Goal: Task Accomplishment & Management: Manage account settings

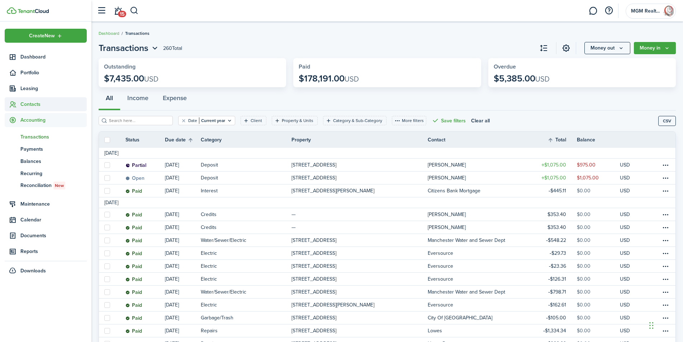
drag, startPoint x: 32, startPoint y: 102, endPoint x: 37, endPoint y: 102, distance: 5.4
click at [31, 102] on span "Contacts" at bounding box center [53, 104] width 66 height 8
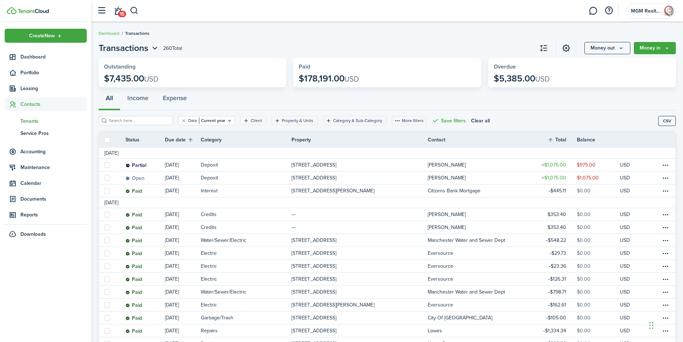
click at [28, 119] on span "Tenants" at bounding box center [53, 121] width 66 height 8
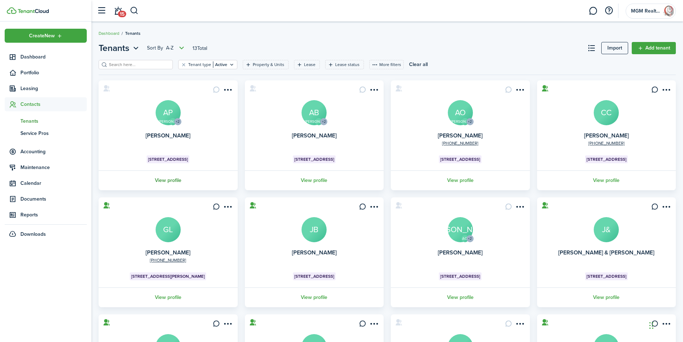
click at [166, 178] on link "View profile" at bounding box center [167, 180] width 141 height 20
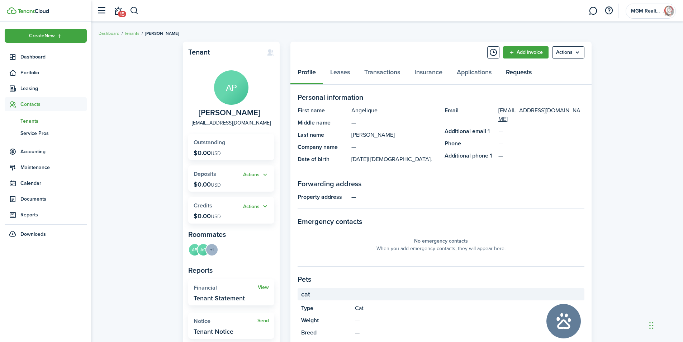
click at [520, 72] on link "Requests" at bounding box center [519, 74] width 40 height 22
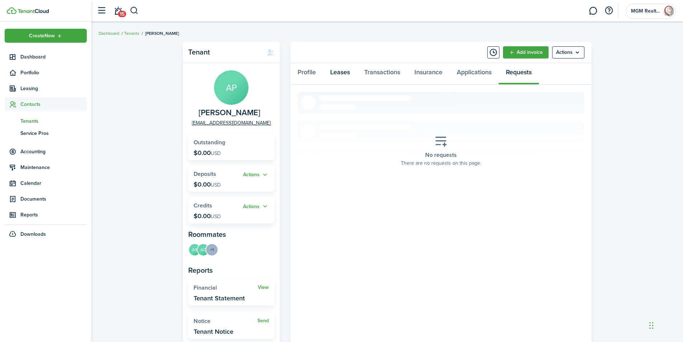
click at [338, 74] on link "Leases" at bounding box center [340, 74] width 34 height 22
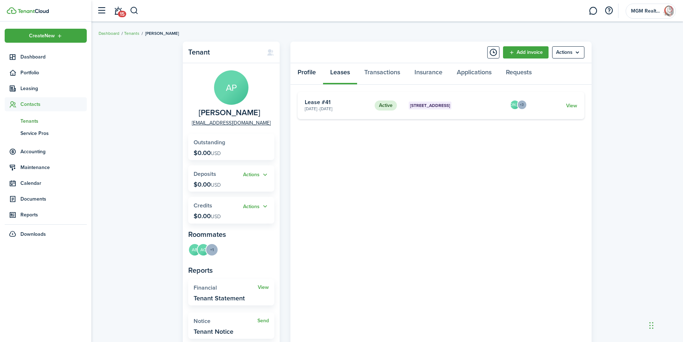
click at [304, 73] on link "Profile" at bounding box center [306, 74] width 33 height 22
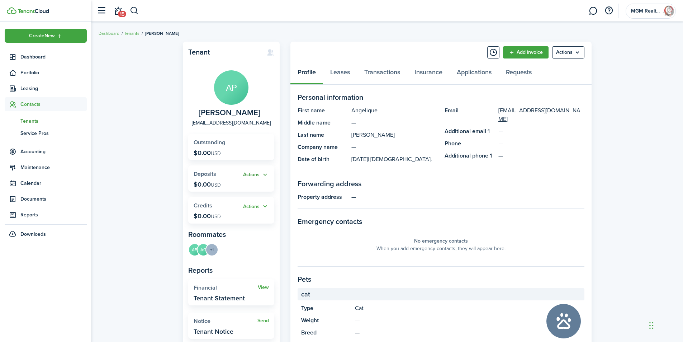
click at [259, 174] on button "Actions" at bounding box center [256, 175] width 26 height 8
click at [262, 154] on widget-stats "Outstanding $0.00 USD" at bounding box center [231, 147] width 86 height 26
click at [579, 54] on menu-btn "Actions" at bounding box center [568, 52] width 32 height 12
click at [547, 81] on button "Resend Connection" at bounding box center [553, 81] width 63 height 12
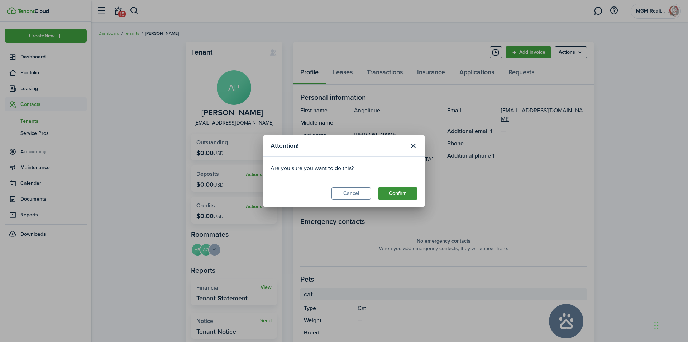
click at [400, 195] on button "Confirm" at bounding box center [397, 193] width 39 height 12
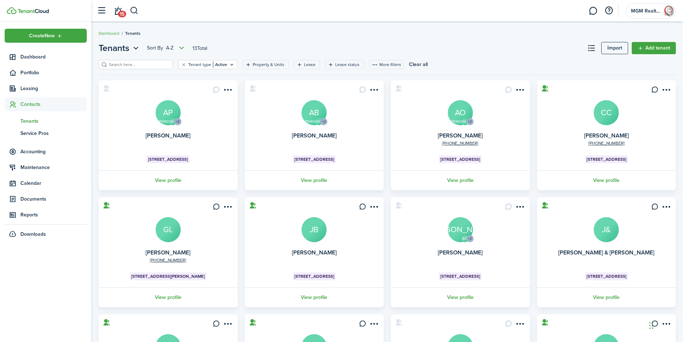
click at [310, 115] on avatar-text "AB" at bounding box center [313, 112] width 25 height 25
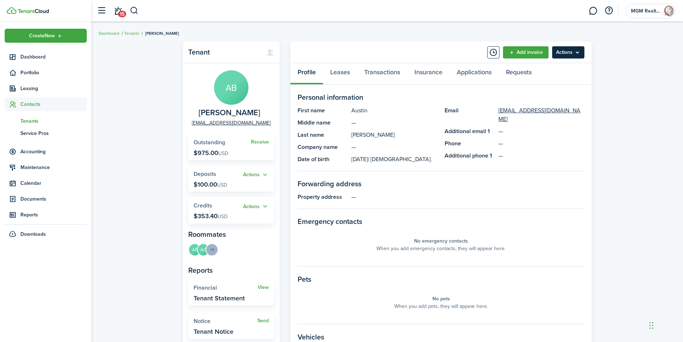
click at [575, 51] on menu-btn "Actions" at bounding box center [568, 52] width 32 height 12
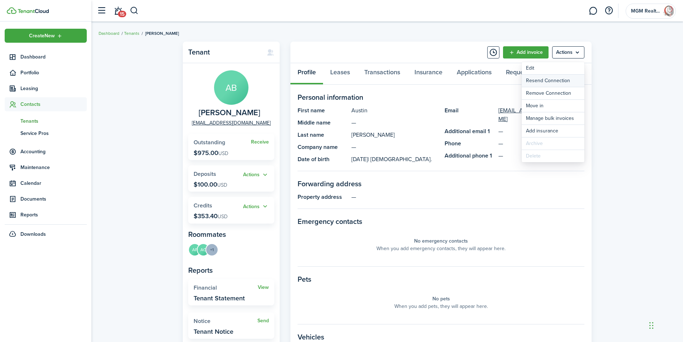
click at [553, 80] on button "Resend Connection" at bounding box center [553, 81] width 63 height 12
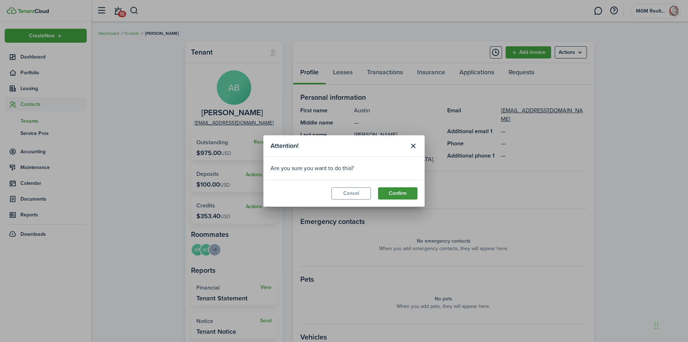
click at [400, 191] on button "Confirm" at bounding box center [397, 193] width 39 height 12
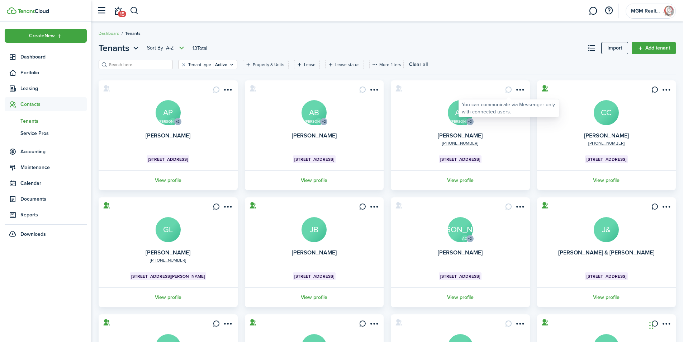
click at [461, 117] on avatar-text "AO" at bounding box center [460, 112] width 25 height 25
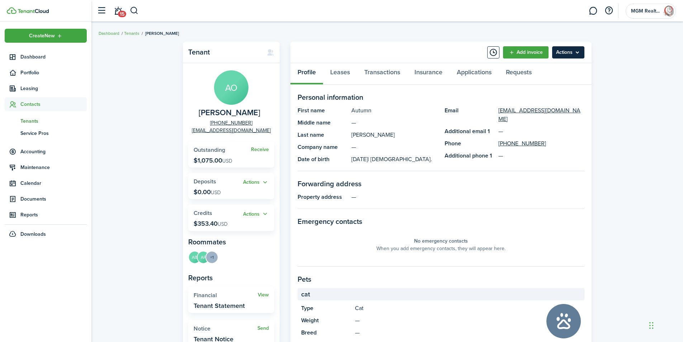
click at [580, 50] on menu-btn "Actions" at bounding box center [568, 52] width 32 height 12
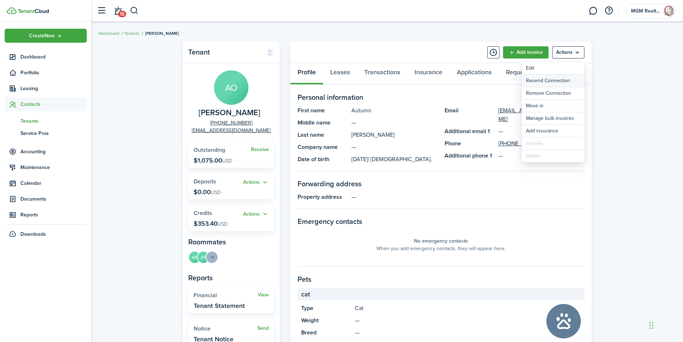
click at [549, 82] on button "Resend Connection" at bounding box center [553, 81] width 63 height 12
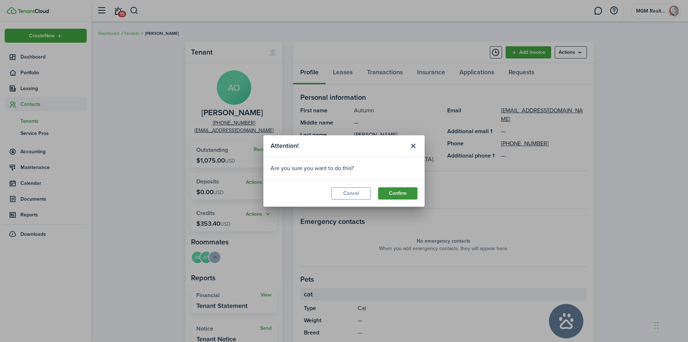
click at [401, 191] on button "Confirm" at bounding box center [397, 193] width 39 height 12
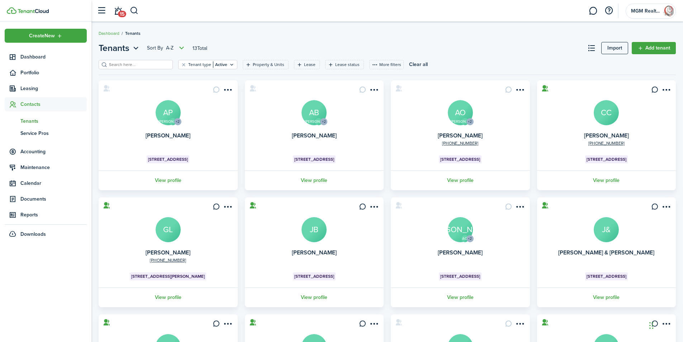
click at [457, 219] on avatar-text "[PERSON_NAME]" at bounding box center [460, 229] width 25 height 25
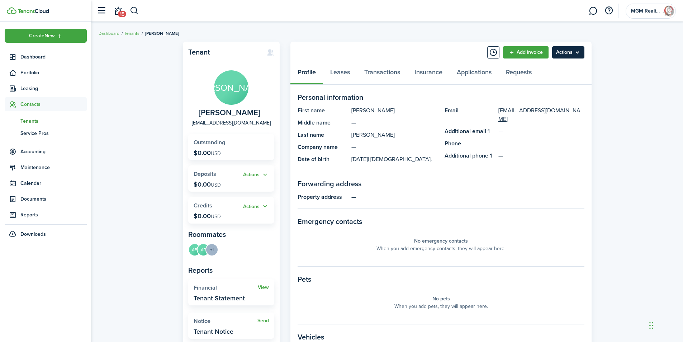
click at [577, 53] on menu-btn "Actions" at bounding box center [568, 52] width 32 height 12
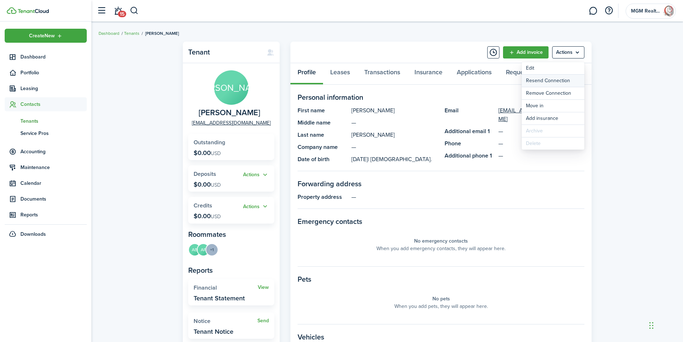
click at [551, 80] on button "Resend Connection" at bounding box center [553, 81] width 63 height 12
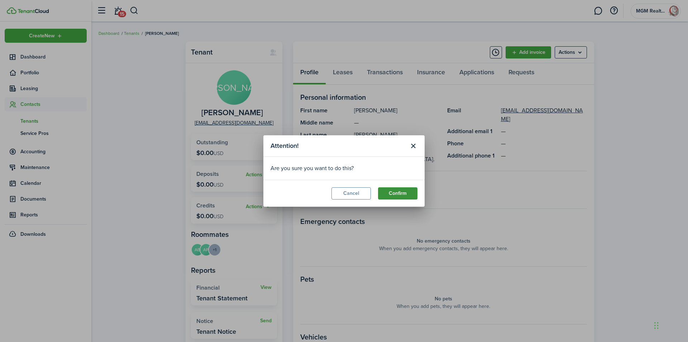
click at [399, 193] on button "Confirm" at bounding box center [397, 193] width 39 height 12
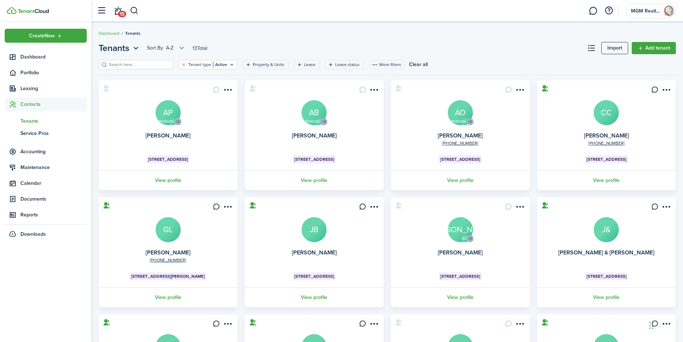
click at [465, 113] on avatar-text "AO" at bounding box center [460, 112] width 25 height 25
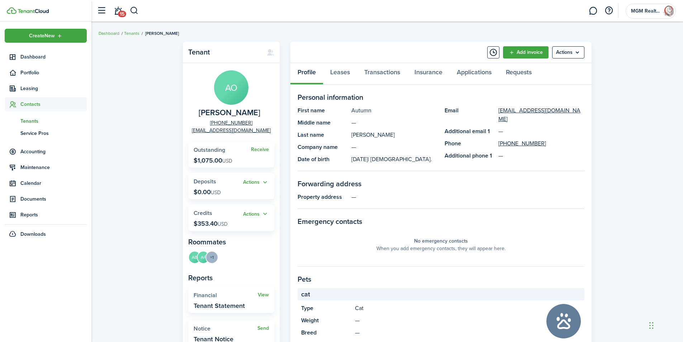
click at [229, 101] on avatar-text "AO" at bounding box center [231, 87] width 34 height 34
click at [304, 72] on div "Profile Leases Transactions Insurance Applications Requests" at bounding box center [440, 74] width 301 height 22
click at [579, 52] on menu-btn "Actions" at bounding box center [568, 52] width 32 height 12
click at [530, 68] on link "Edit" at bounding box center [553, 68] width 63 height 12
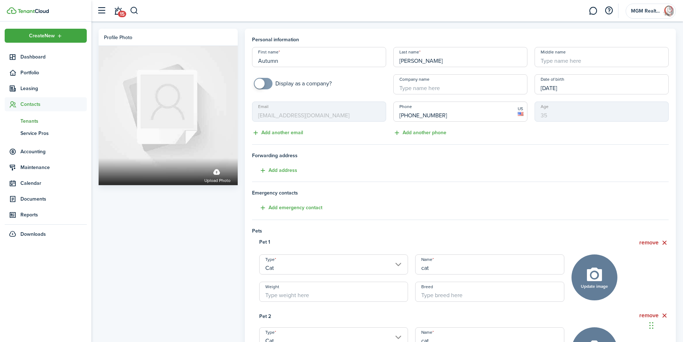
click at [343, 111] on mbsc-input "Email [EMAIL_ADDRESS][DOMAIN_NAME]" at bounding box center [319, 111] width 134 height 20
click at [339, 116] on mbsc-input "Email [EMAIL_ADDRESS][DOMAIN_NAME]" at bounding box center [319, 111] width 134 height 20
click at [278, 132] on button "Add another email" at bounding box center [277, 133] width 51 height 8
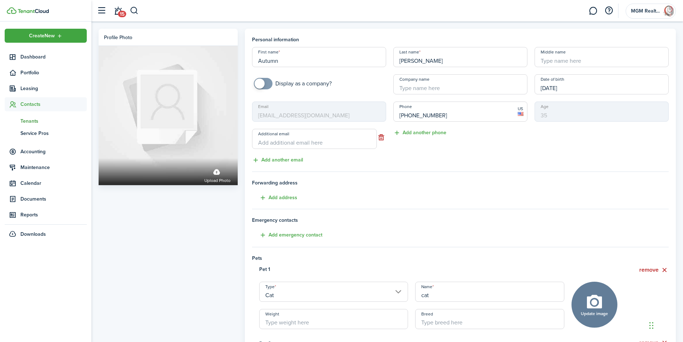
click at [285, 142] on input "Additional email" at bounding box center [314, 139] width 125 height 20
type input "[EMAIL_ADDRESS][DOMAIN_NAME]"
click at [410, 156] on div "Phone [PHONE_NUMBER] US Add another phone" at bounding box center [460, 132] width 141 height 63
click at [326, 115] on mbsc-input "Email [EMAIL_ADDRESS][DOMAIN_NAME]" at bounding box center [319, 111] width 134 height 20
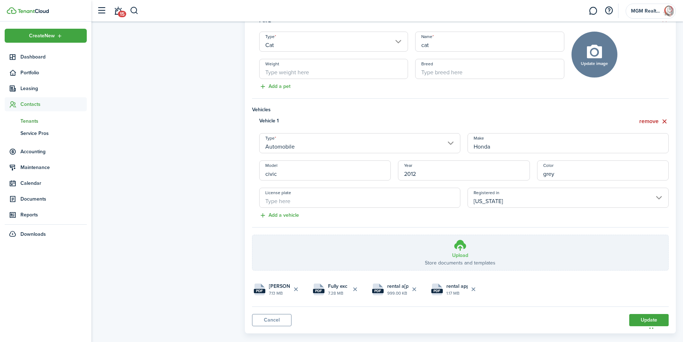
scroll to position [334, 0]
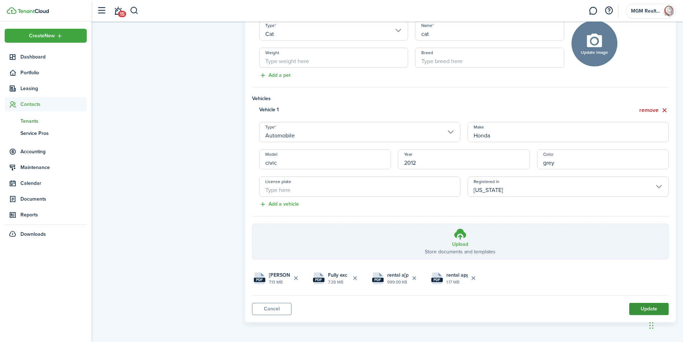
click at [645, 308] on button "Update" at bounding box center [648, 309] width 39 height 12
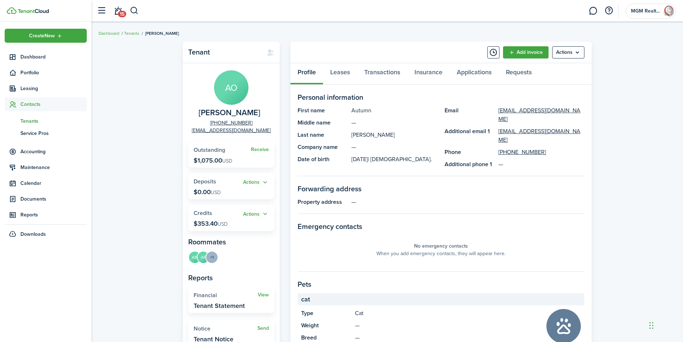
drag, startPoint x: 246, startPoint y: 132, endPoint x: 221, endPoint y: 140, distance: 26.6
click at [221, 140] on panel-main-body "AO [PERSON_NAME] [PHONE_NUMBER] [EMAIL_ADDRESS][DOMAIN_NAME] Receive Outstandin…" at bounding box center [231, 208] width 97 height 290
click at [548, 111] on link "[EMAIL_ADDRESS][DOMAIN_NAME]" at bounding box center [541, 114] width 86 height 17
click at [581, 50] on menu-btn "Actions" at bounding box center [568, 52] width 32 height 12
click at [529, 67] on link "Edit" at bounding box center [553, 68] width 63 height 12
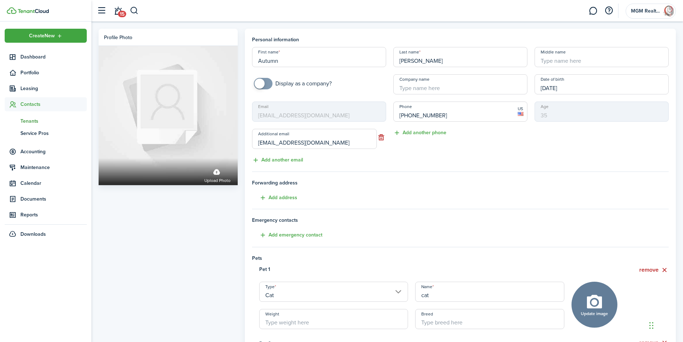
click at [334, 117] on mbsc-input "Email [EMAIL_ADDRESS][DOMAIN_NAME]" at bounding box center [319, 111] width 134 height 20
click at [335, 116] on mbsc-input "Email [EMAIL_ADDRESS][DOMAIN_NAME]" at bounding box center [319, 111] width 134 height 20
click at [346, 143] on input "[EMAIL_ADDRESS][DOMAIN_NAME]" at bounding box center [314, 139] width 125 height 20
click at [378, 114] on mbsc-input "Email [EMAIL_ADDRESS][DOMAIN_NAME]" at bounding box center [319, 111] width 134 height 20
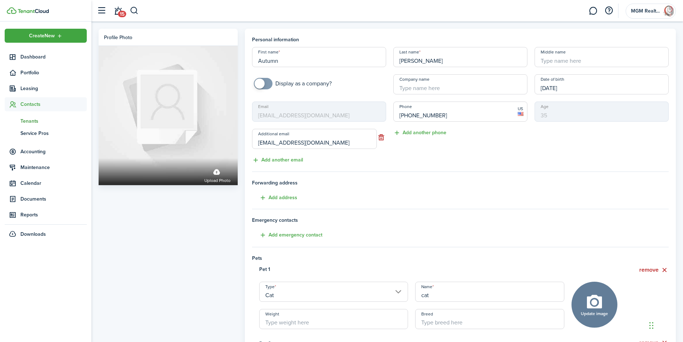
click at [379, 113] on mbsc-input "Email [EMAIL_ADDRESS][DOMAIN_NAME]" at bounding box center [319, 111] width 134 height 20
drag, startPoint x: 352, startPoint y: 123, endPoint x: 389, endPoint y: 116, distance: 37.5
click at [352, 124] on div "Email [EMAIL_ADDRESS][DOMAIN_NAME] Additional email [EMAIL_ADDRESS][DOMAIN_NAME…" at bounding box center [318, 132] width 141 height 63
click at [416, 177] on tenant-form "Personal information First name Autumn Last name [PERSON_NAME] Middle name Disp…" at bounding box center [460, 329] width 417 height 586
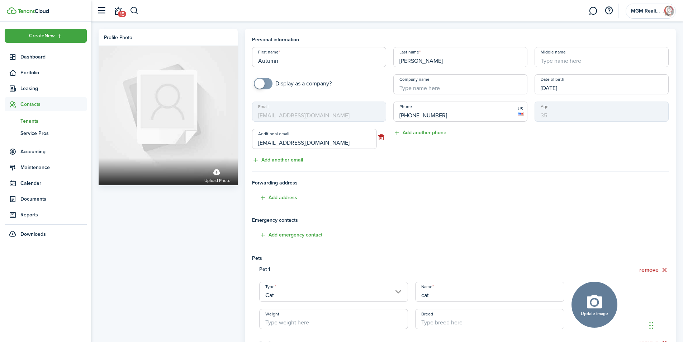
click at [539, 151] on div "Age [DEMOGRAPHIC_DATA]" at bounding box center [601, 132] width 141 height 63
click at [384, 138] on button "button" at bounding box center [381, 137] width 9 height 10
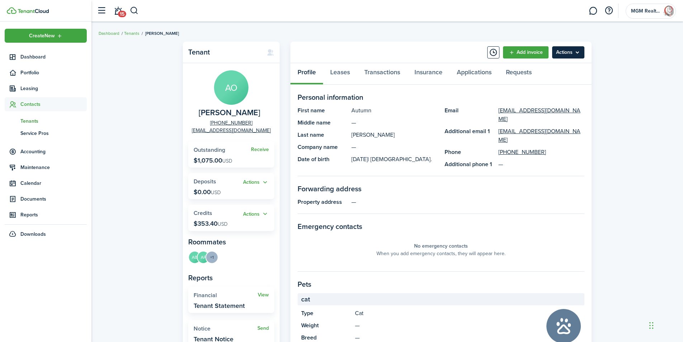
click at [574, 53] on menu-btn "Actions" at bounding box center [568, 52] width 32 height 12
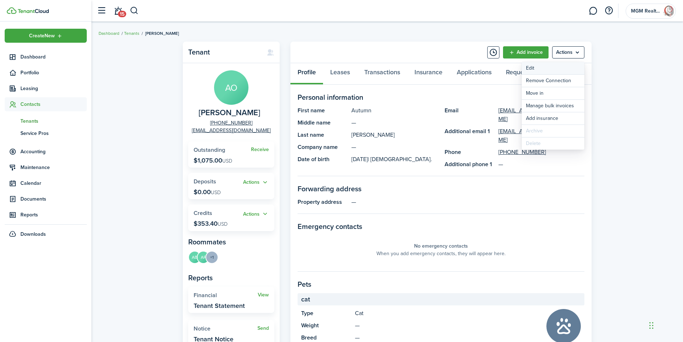
click at [530, 69] on link "Edit" at bounding box center [553, 68] width 63 height 12
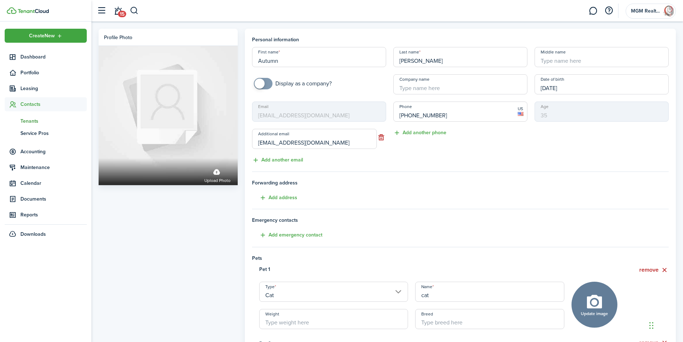
click at [344, 116] on mbsc-input "Email [EMAIL_ADDRESS][DOMAIN_NAME]" at bounding box center [319, 111] width 134 height 20
click at [351, 115] on mbsc-input "Email [EMAIL_ADDRESS][DOMAIN_NAME]" at bounding box center [319, 111] width 134 height 20
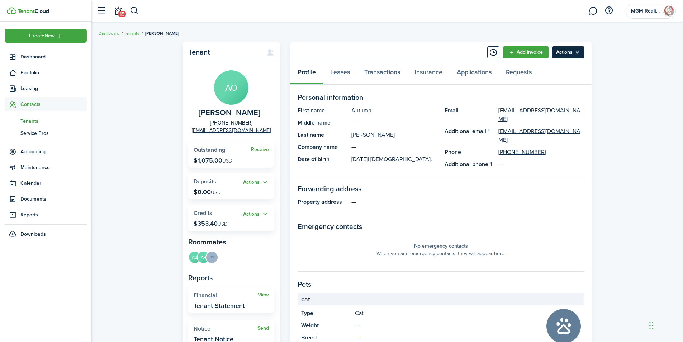
click at [577, 52] on menu-btn "Actions" at bounding box center [568, 52] width 32 height 12
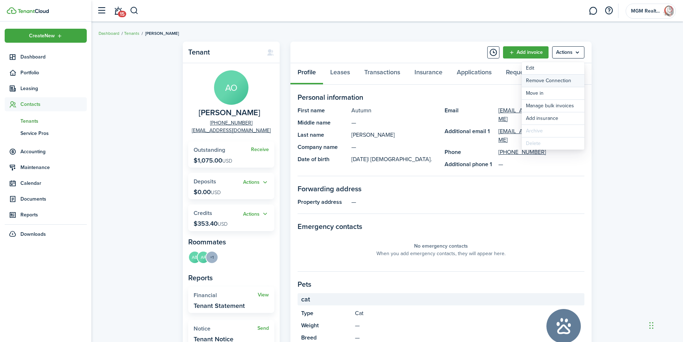
click at [538, 85] on button "Remove Connection" at bounding box center [553, 81] width 63 height 12
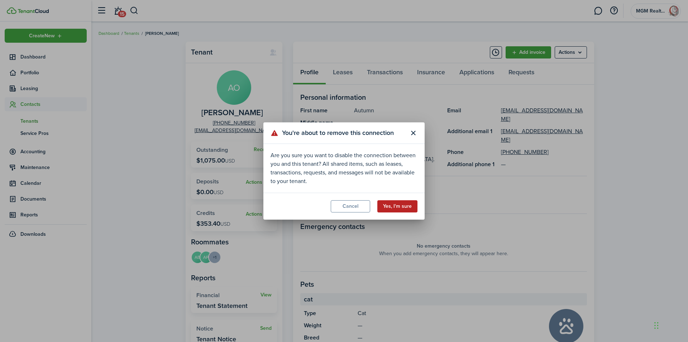
click at [397, 209] on button "Yes, I'm sure" at bounding box center [397, 206] width 40 height 12
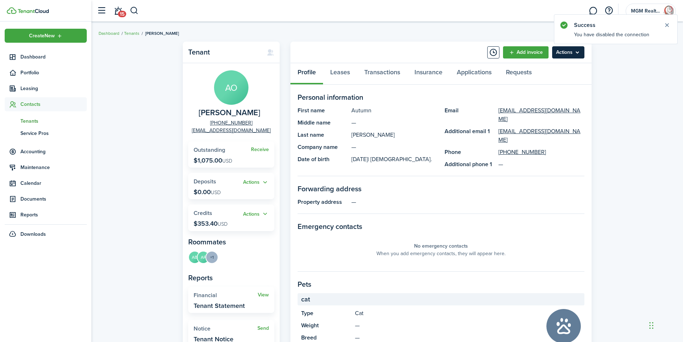
click at [574, 55] on menu-btn "Actions" at bounding box center [568, 52] width 32 height 12
drag, startPoint x: 544, startPoint y: 178, endPoint x: 547, endPoint y: 175, distance: 4.3
click at [547, 176] on panel-main-body "Personal information First name Autumn Middle name — Last name [PERSON_NAME] Co…" at bounding box center [440, 309] width 287 height 435
click at [577, 52] on menu-btn "Actions" at bounding box center [568, 52] width 32 height 12
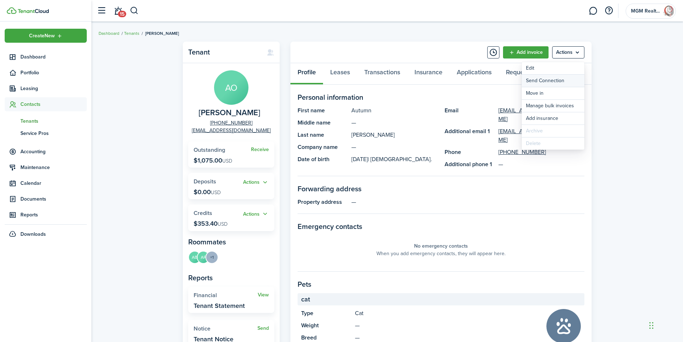
click at [554, 81] on button "Send Connection" at bounding box center [553, 81] width 63 height 12
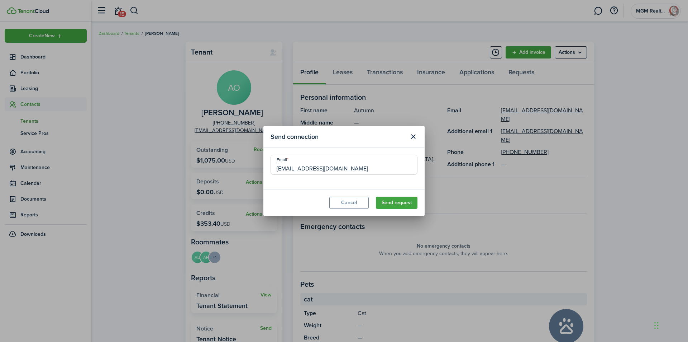
click at [373, 169] on input "[EMAIL_ADDRESS][DOMAIN_NAME]" at bounding box center [344, 164] width 147 height 20
drag, startPoint x: 375, startPoint y: 169, endPoint x: 187, endPoint y: 161, distance: 188.0
click at [187, 161] on div "Send connection Email [EMAIL_ADDRESS][DOMAIN_NAME] Cancel Send request" at bounding box center [344, 171] width 688 height 342
type input "[EMAIL_ADDRESS][DOMAIN_NAME]"
click at [395, 204] on button "Send request" at bounding box center [397, 202] width 42 height 12
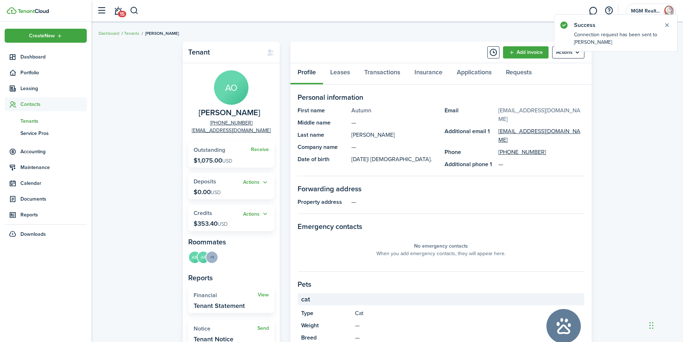
click at [568, 111] on link "[EMAIL_ADDRESS][DOMAIN_NAME]" at bounding box center [541, 114] width 86 height 17
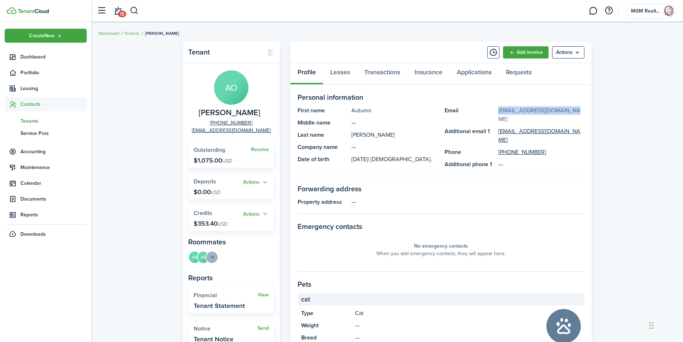
drag, startPoint x: 570, startPoint y: 110, endPoint x: 520, endPoint y: 109, distance: 49.9
click at [472, 109] on panel-main-item "Email [EMAIL_ADDRESS][DOMAIN_NAME]" at bounding box center [514, 114] width 140 height 17
click at [557, 174] on panel-main-body "Personal information First name Autumn Middle name — Last name [PERSON_NAME] Co…" at bounding box center [440, 309] width 287 height 435
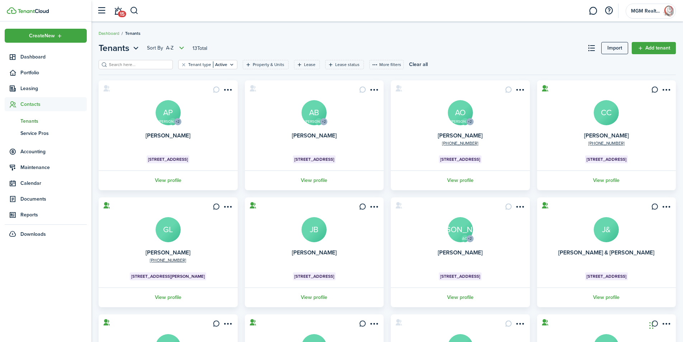
click at [461, 115] on avatar-text "AO" at bounding box center [460, 112] width 25 height 25
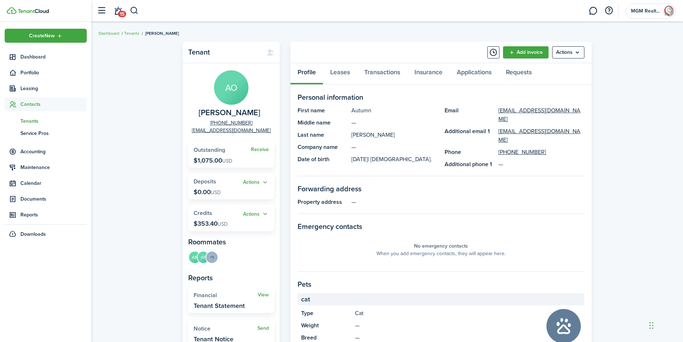
click at [236, 109] on span "[PERSON_NAME]" at bounding box center [230, 112] width 62 height 9
click at [575, 48] on menu-btn "Actions" at bounding box center [568, 52] width 32 height 12
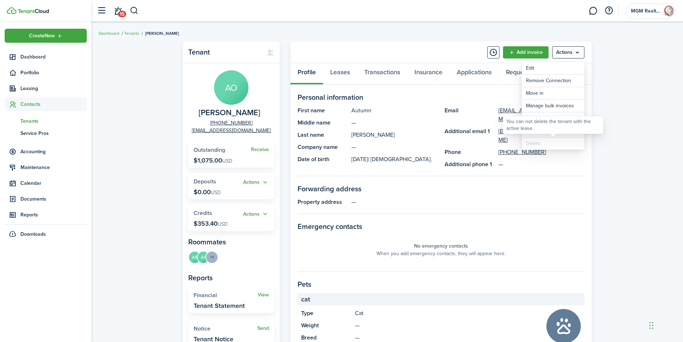
click at [527, 143] on div "Delete" at bounding box center [553, 143] width 63 height 12
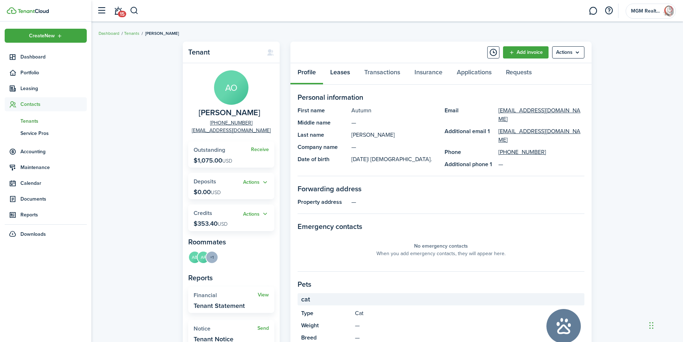
click at [344, 73] on link "Leases" at bounding box center [340, 74] width 34 height 22
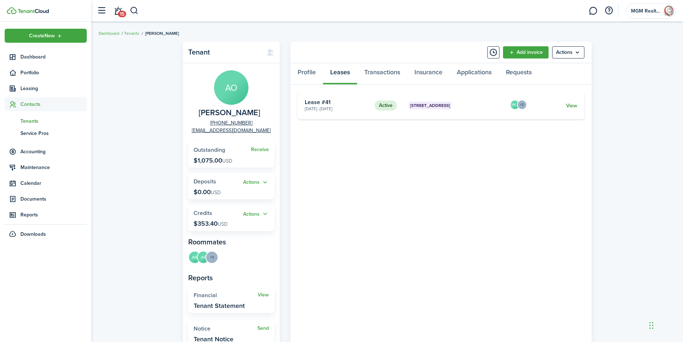
click at [572, 105] on link "View" at bounding box center [571, 106] width 11 height 8
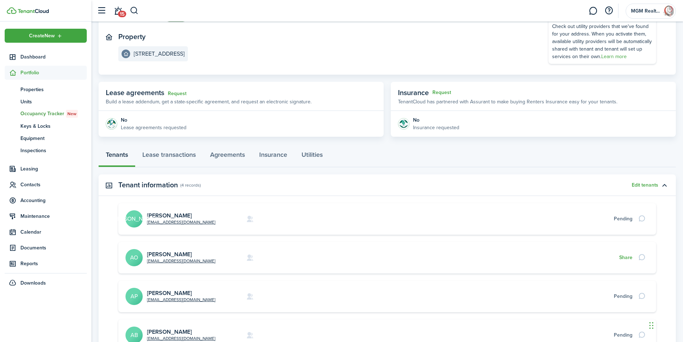
scroll to position [143, 0]
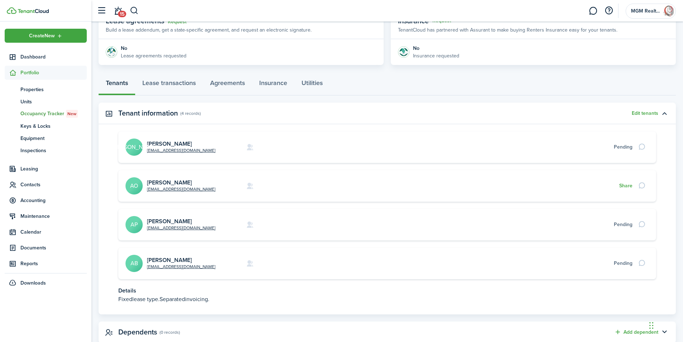
drag, startPoint x: 178, startPoint y: 146, endPoint x: 398, endPoint y: 135, distance: 220.0
click at [349, 135] on card "[EMAIL_ADDRESS][DOMAIN_NAME] [PERSON_NAME] JO Pending" at bounding box center [387, 147] width 538 height 32
click at [653, 112] on button "Edit tenants" at bounding box center [645, 113] width 27 height 6
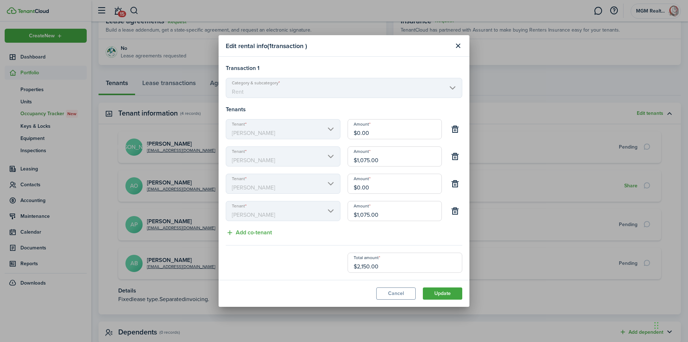
click at [331, 129] on mbsc-scroller "Tenant [PERSON_NAME]" at bounding box center [283, 129] width 115 height 20
click at [334, 130] on mbsc-scroller "Tenant [PERSON_NAME]" at bounding box center [283, 129] width 115 height 20
click at [457, 44] on button "Close modal" at bounding box center [458, 46] width 12 height 12
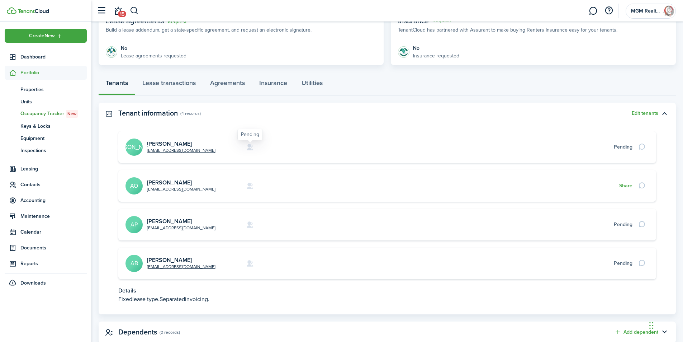
click at [249, 149] on icon at bounding box center [250, 146] width 8 height 7
click at [248, 224] on icon at bounding box center [250, 224] width 8 height 7
click at [250, 266] on card "[EMAIL_ADDRESS][DOMAIN_NAME] [PERSON_NAME] AB Pending" at bounding box center [387, 263] width 538 height 32
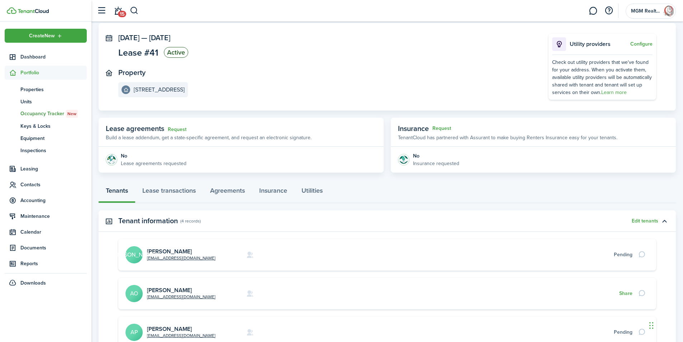
scroll to position [0, 0]
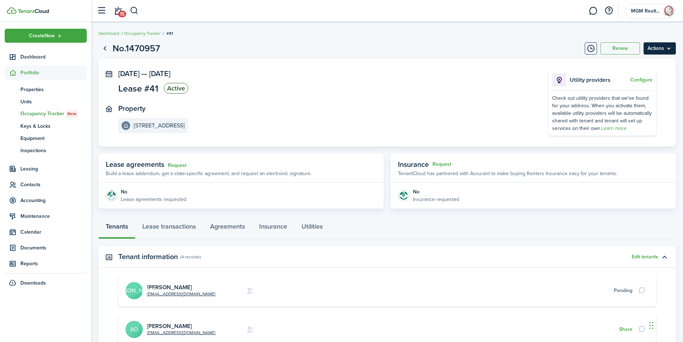
click at [667, 49] on menu-btn "Actions" at bounding box center [659, 48] width 32 height 12
click at [633, 65] on button "Edit" at bounding box center [644, 64] width 63 height 12
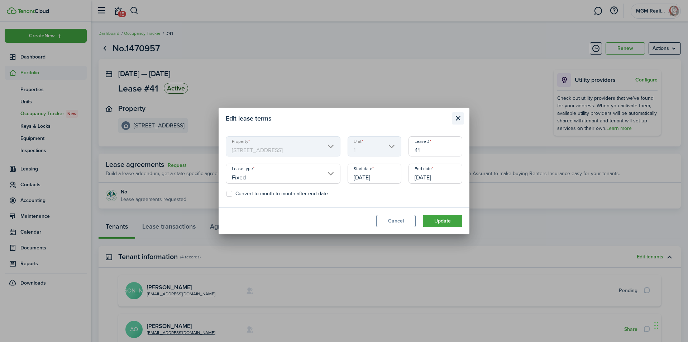
click at [461, 116] on button "Close modal" at bounding box center [458, 118] width 12 height 12
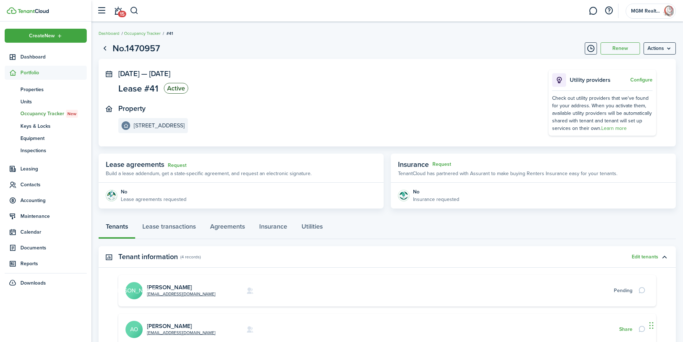
scroll to position [36, 0]
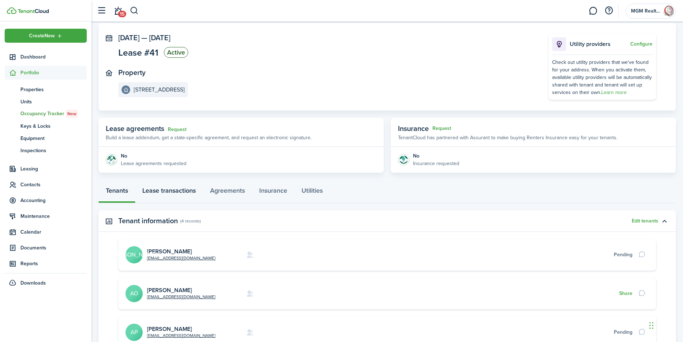
click at [171, 191] on link "Lease transactions" at bounding box center [169, 192] width 68 height 22
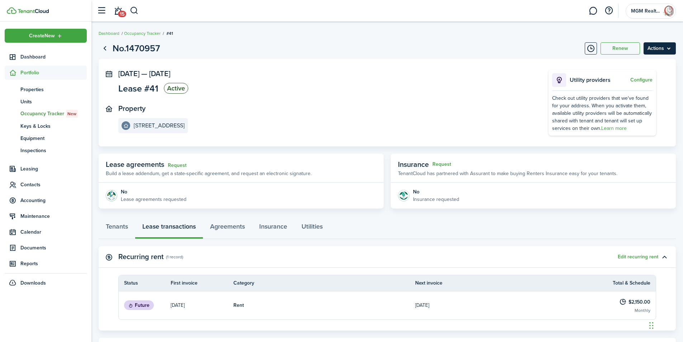
click at [670, 46] on menu-btn "Actions" at bounding box center [659, 48] width 32 height 12
click at [621, 65] on button "Edit" at bounding box center [644, 64] width 63 height 12
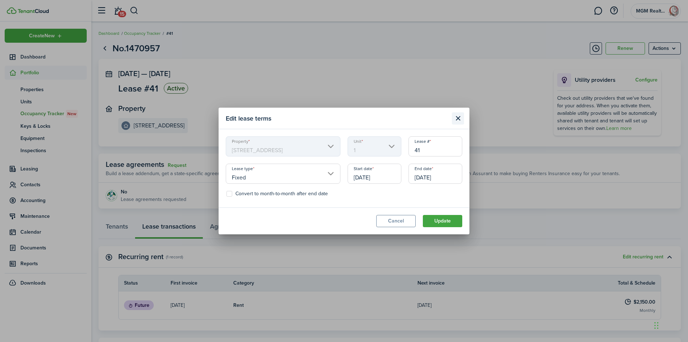
click at [460, 117] on button "Close modal" at bounding box center [458, 118] width 12 height 12
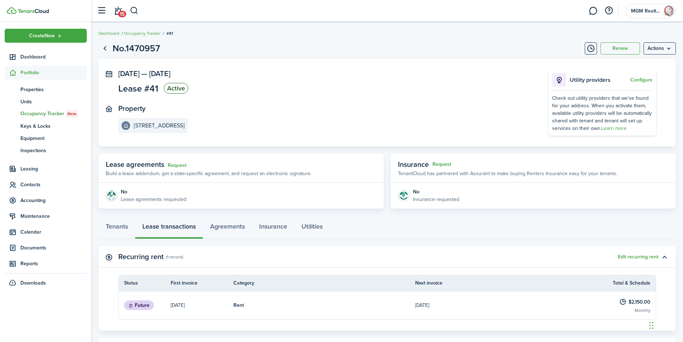
click at [171, 89] on status "Active" at bounding box center [176, 88] width 24 height 11
click at [132, 89] on span "Lease #41" at bounding box center [138, 88] width 40 height 9
click at [125, 112] on panel-main-title "Property" at bounding box center [131, 108] width 27 height 8
drag, startPoint x: 344, startPoint y: 120, endPoint x: 406, endPoint y: 122, distance: 62.0
click at [346, 120] on panel-main-section "Property [STREET_ADDRESS]" at bounding box center [322, 118] width 409 height 29
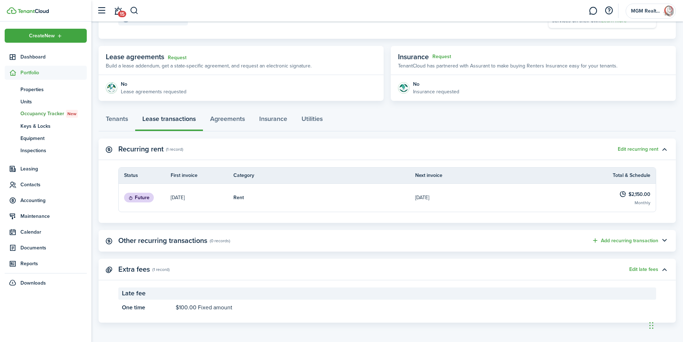
scroll to position [108, 0]
click at [643, 184] on link "$2,150.00 Monthly" at bounding box center [625, 197] width 59 height 28
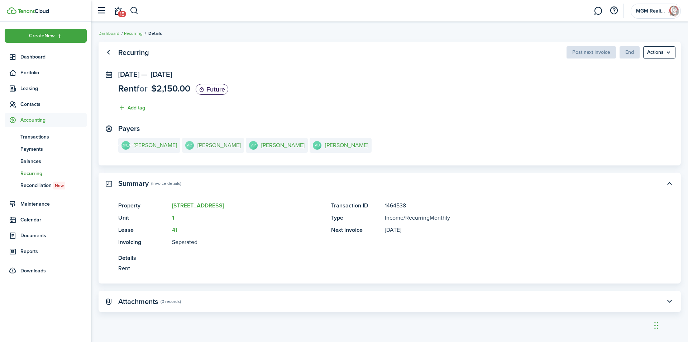
click at [230, 146] on e-details-info-title "[PERSON_NAME]" at bounding box center [218, 145] width 43 height 6
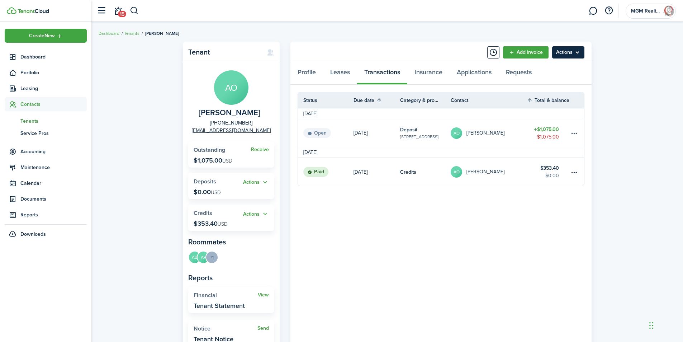
click at [584, 50] on menu-btn "Actions" at bounding box center [568, 52] width 32 height 12
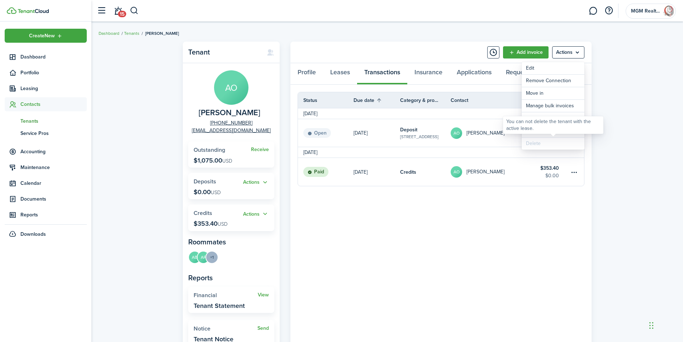
click at [544, 138] on div "Delete" at bounding box center [553, 143] width 63 height 12
click at [572, 56] on menu-btn "Actions" at bounding box center [568, 52] width 32 height 12
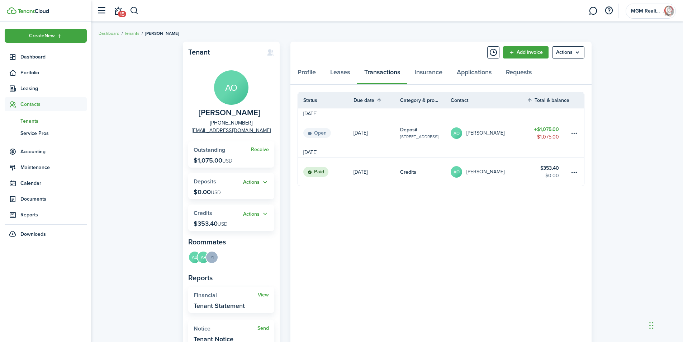
click at [265, 181] on button "Actions" at bounding box center [256, 182] width 26 height 8
click at [332, 211] on panel-main-body "Status Due date Category & property Contact Total & balance Actions [DATE] Open…" at bounding box center [440, 219] width 301 height 268
click at [578, 172] on table-menu-btn-icon at bounding box center [574, 171] width 9 height 9
click at [443, 243] on panel-main-body "Status Due date Category & property Contact Total & balance Actions [DATE] Open…" at bounding box center [440, 219] width 301 height 268
click at [346, 77] on link "Leases" at bounding box center [340, 74] width 34 height 22
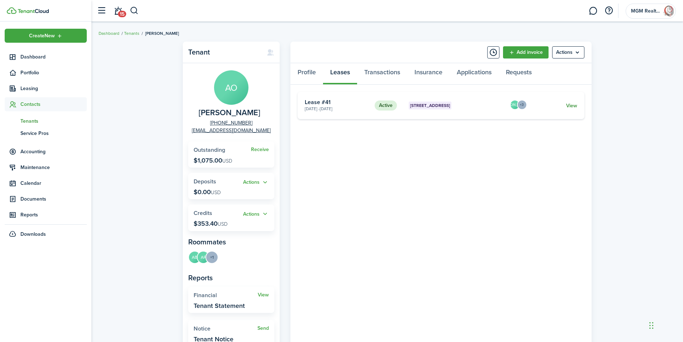
click at [576, 105] on link "View" at bounding box center [571, 106] width 11 height 8
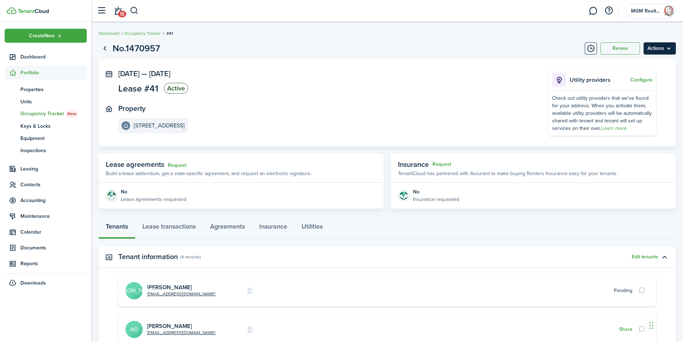
click at [671, 49] on menu-btn "Actions" at bounding box center [659, 48] width 32 height 12
click at [630, 103] on button "Delete" at bounding box center [644, 102] width 63 height 12
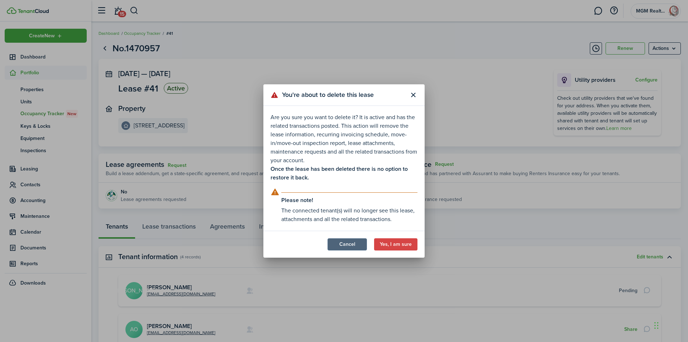
click at [337, 247] on button "Cancel" at bounding box center [347, 244] width 39 height 12
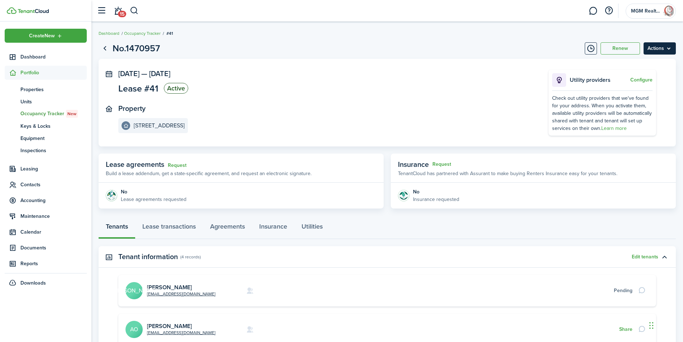
click at [667, 50] on menu-btn "Actions" at bounding box center [659, 48] width 32 height 12
click at [541, 66] on panel-main-body "[DATE] — [DATE] Lease #41 Active Property [STREET_ADDRESS] Utility providers Co…" at bounding box center [387, 102] width 577 height 87
click at [104, 47] on link "Go back" at bounding box center [105, 48] width 12 height 12
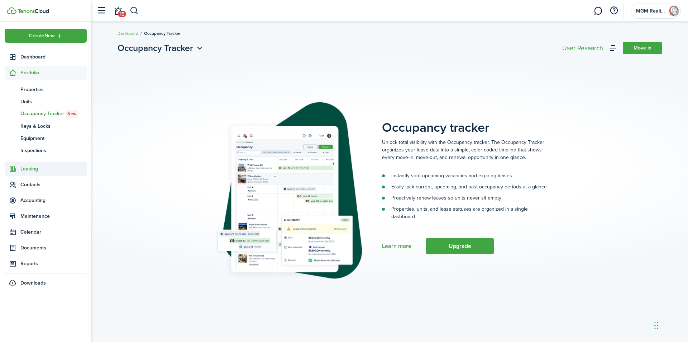
click at [24, 168] on span "Leasing" at bounding box center [53, 169] width 66 height 8
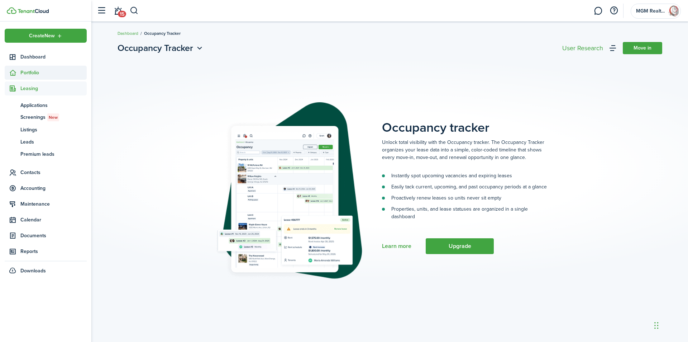
click at [37, 69] on span "Portfolio" at bounding box center [53, 73] width 66 height 8
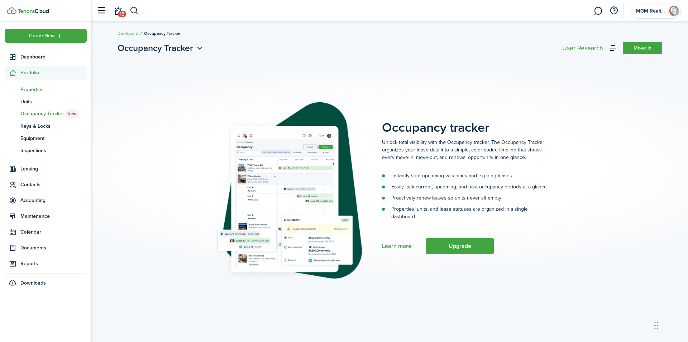
drag, startPoint x: 31, startPoint y: 89, endPoint x: 42, endPoint y: 88, distance: 11.2
click at [32, 89] on span "Properties" at bounding box center [53, 90] width 66 height 8
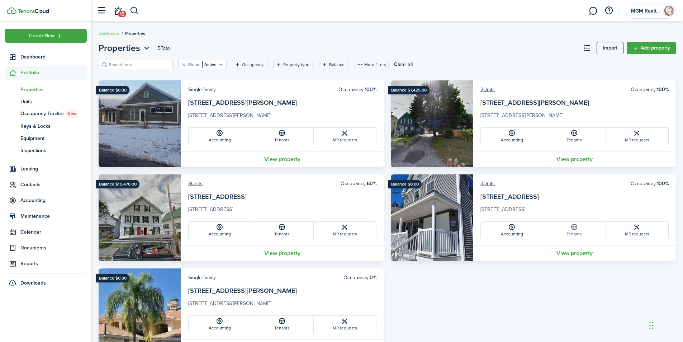
click at [576, 229] on icon at bounding box center [574, 226] width 8 height 7
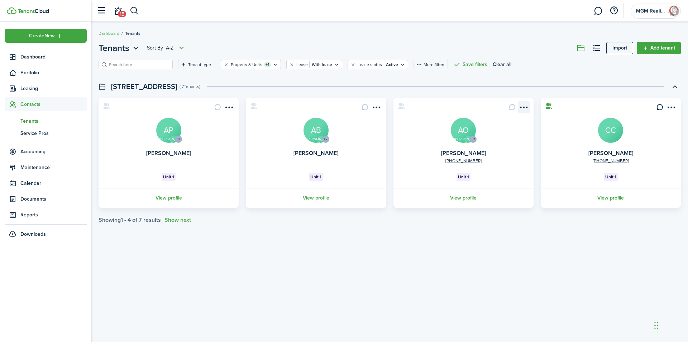
click at [523, 109] on menu-btn-icon "Open menu" at bounding box center [524, 107] width 12 height 12
drag, startPoint x: 546, startPoint y: 275, endPoint x: 551, endPoint y: 271, distance: 5.9
click at [550, 273] on div "Tenants Sort by A-Z Import Add tenant Tenant type Property & Units +1 Lease Wit…" at bounding box center [389, 181] width 597 height 287
click at [662, 51] on link "Add tenant" at bounding box center [659, 48] width 44 height 12
click at [27, 58] on span "Dashboard" at bounding box center [53, 57] width 66 height 8
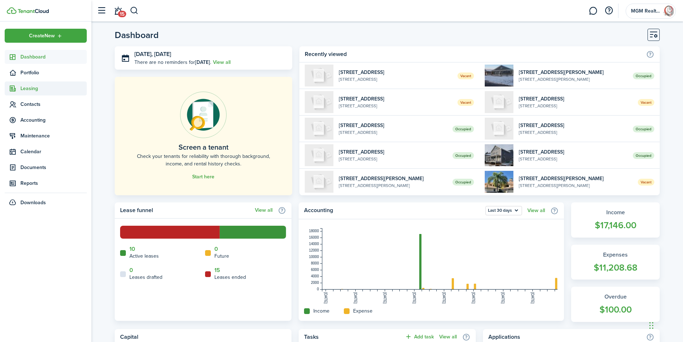
click at [26, 89] on span "Leasing" at bounding box center [53, 89] width 66 height 8
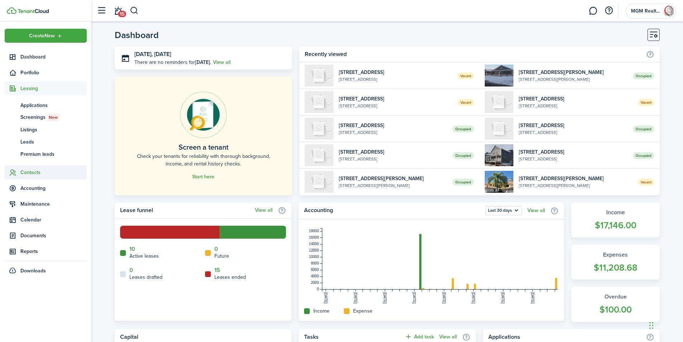
click at [27, 171] on span "Contacts" at bounding box center [53, 172] width 66 height 8
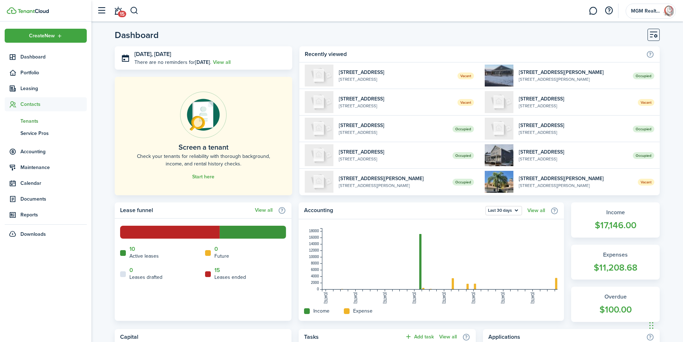
click at [30, 121] on span "Tenants" at bounding box center [53, 121] width 66 height 8
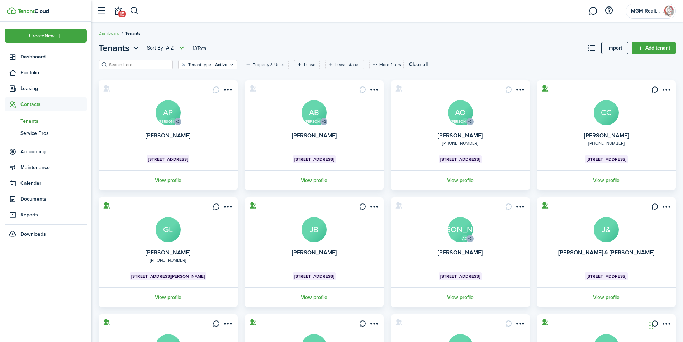
click at [475, 106] on card "JO +2 [PHONE_NUMBER] [PERSON_NAME] AO [STREET_ADDRESS] View profile" at bounding box center [460, 135] width 139 height 110
click at [528, 88] on card "JO +2 [PHONE_NUMBER] [PERSON_NAME] AO [STREET_ADDRESS] View profile" at bounding box center [460, 135] width 139 height 110
click at [523, 88] on menu-btn-icon "Open menu" at bounding box center [520, 90] width 12 height 12
click at [475, 106] on link "Edit" at bounding box center [494, 105] width 63 height 12
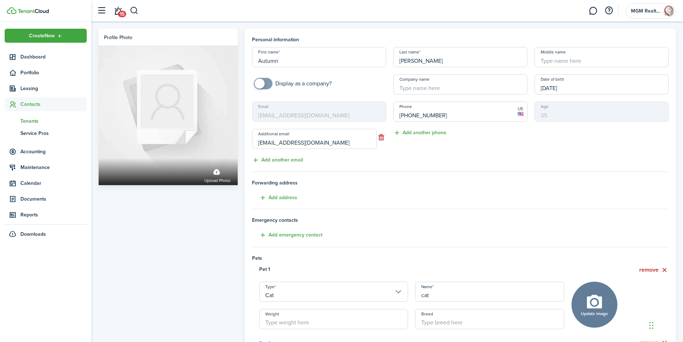
click at [438, 65] on input "[PERSON_NAME]" at bounding box center [460, 57] width 134 height 20
drag, startPoint x: 415, startPoint y: 62, endPoint x: 444, endPoint y: 61, distance: 29.4
click at [416, 62] on input "[PERSON_NAME]" at bounding box center [460, 57] width 134 height 20
click at [486, 61] on input "[PERSON_NAME]" at bounding box center [460, 57] width 134 height 20
type input "[PERSON_NAME]"
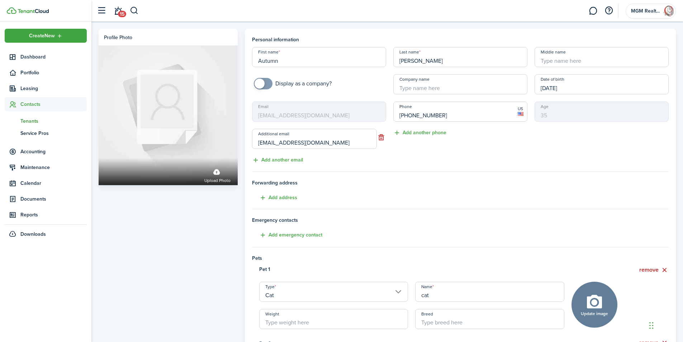
click at [308, 114] on mbsc-input "Email [EMAIL_ADDRESS][DOMAIN_NAME]" at bounding box center [319, 111] width 134 height 20
click at [468, 180] on span "Forwarding address" at bounding box center [460, 183] width 417 height 8
drag, startPoint x: 439, startPoint y: 163, endPoint x: 525, endPoint y: 172, distance: 86.2
click at [440, 164] on div "Phone [PHONE_NUMBER] US Add another phone" at bounding box center [460, 132] width 141 height 63
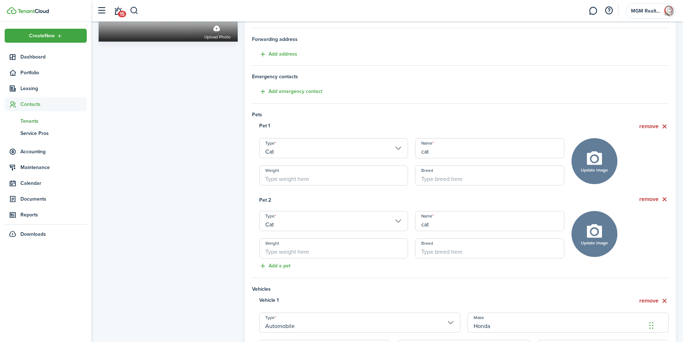
scroll to position [334, 0]
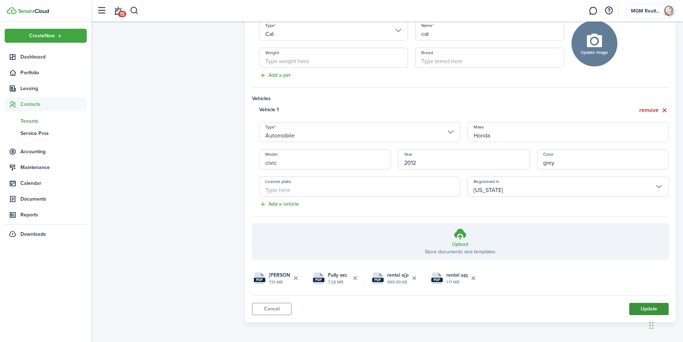
click at [643, 309] on button "Update" at bounding box center [648, 309] width 39 height 12
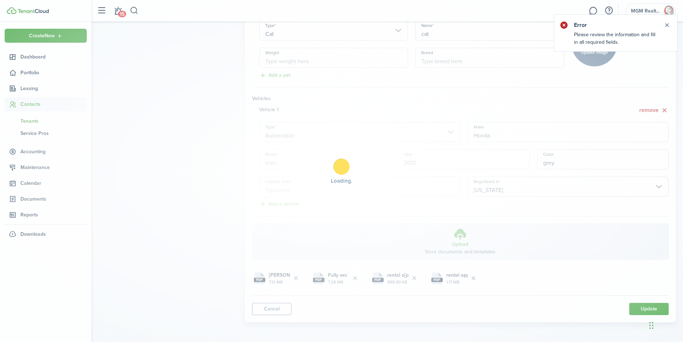
scroll to position [0, 0]
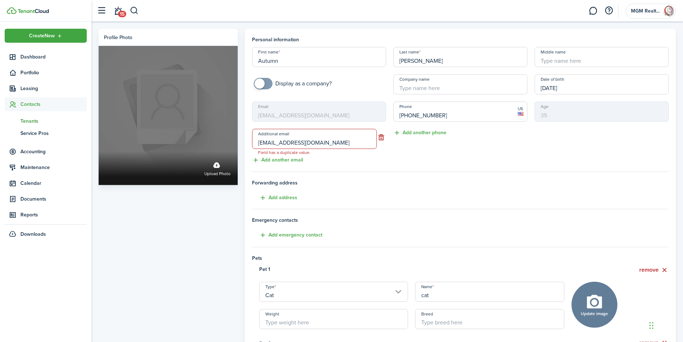
drag, startPoint x: 346, startPoint y: 145, endPoint x: 225, endPoint y: 143, distance: 120.8
click at [225, 143] on div "Profile photo Upload photo Personal information First name Autumn Last name [PE…" at bounding box center [387, 342] width 584 height 627
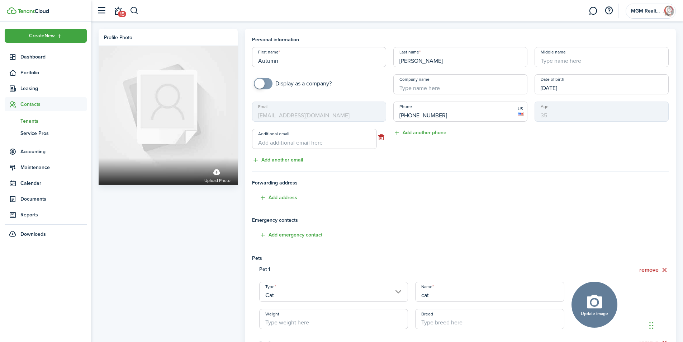
click at [394, 171] on tenant-form "Personal information First name Autumn Last name [PERSON_NAME] Middle name Disp…" at bounding box center [460, 329] width 417 height 586
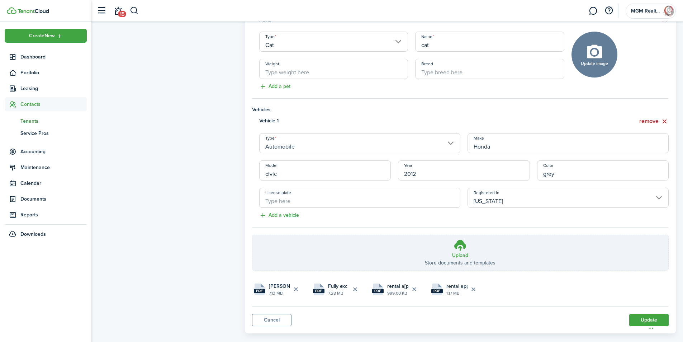
scroll to position [334, 0]
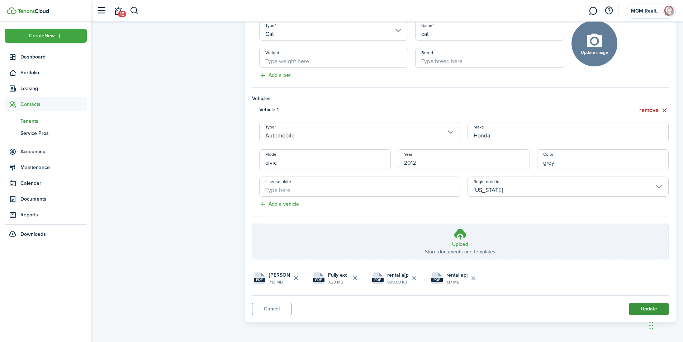
click at [643, 310] on button "Update" at bounding box center [648, 309] width 39 height 12
click at [638, 305] on button "Update" at bounding box center [648, 309] width 39 height 12
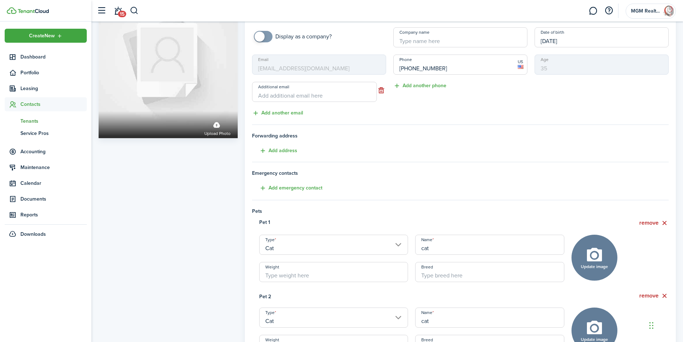
scroll to position [0, 0]
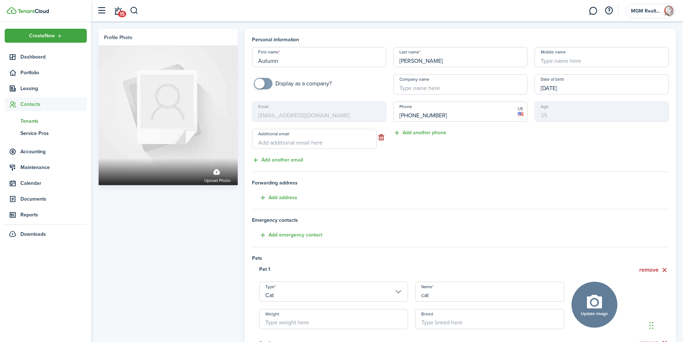
click at [380, 137] on button "button" at bounding box center [381, 137] width 9 height 10
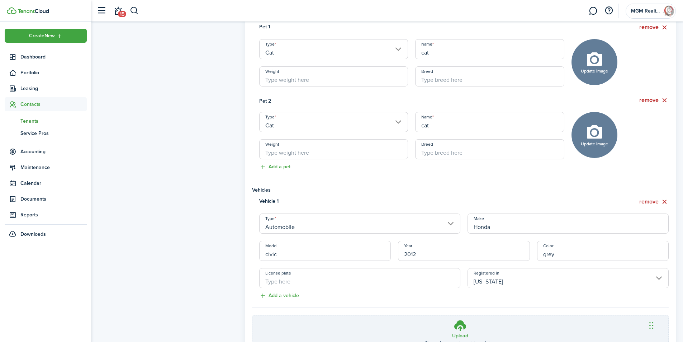
scroll to position [306, 0]
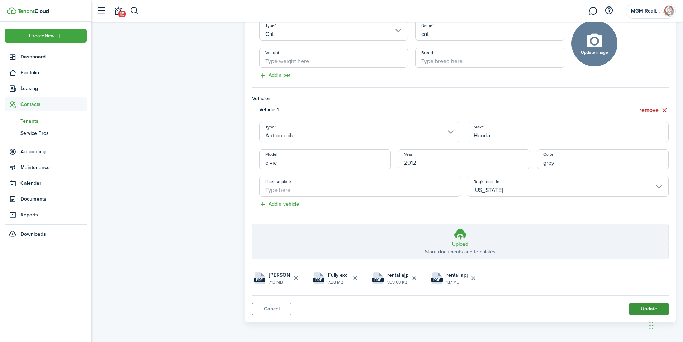
click at [641, 309] on button "Update" at bounding box center [648, 309] width 39 height 12
click at [647, 309] on button "Update" at bounding box center [648, 309] width 39 height 12
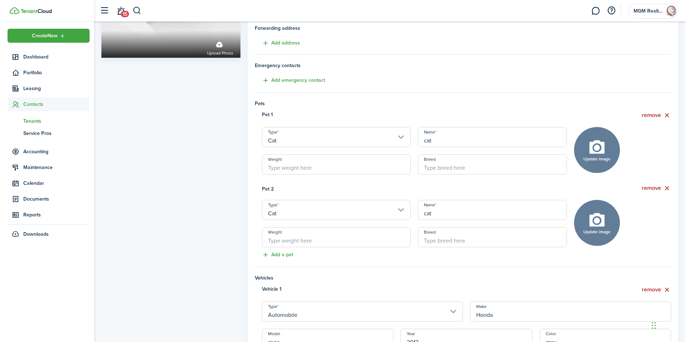
scroll to position [0, 0]
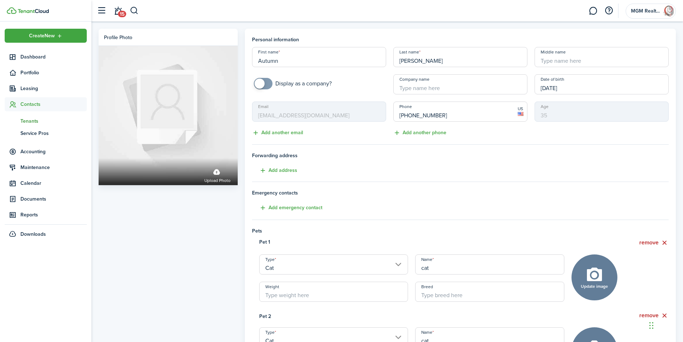
click at [32, 119] on span "Tenants" at bounding box center [53, 121] width 66 height 8
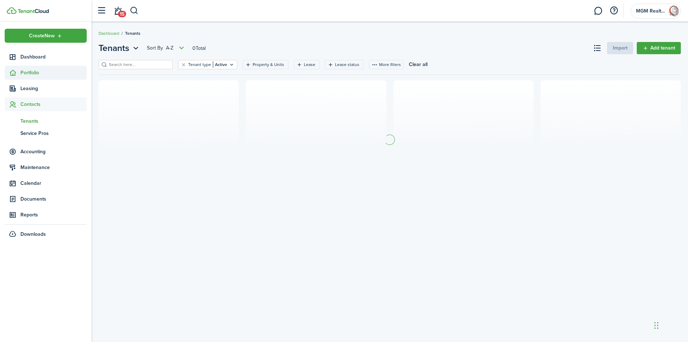
click at [31, 71] on span "Portfolio" at bounding box center [53, 73] width 66 height 8
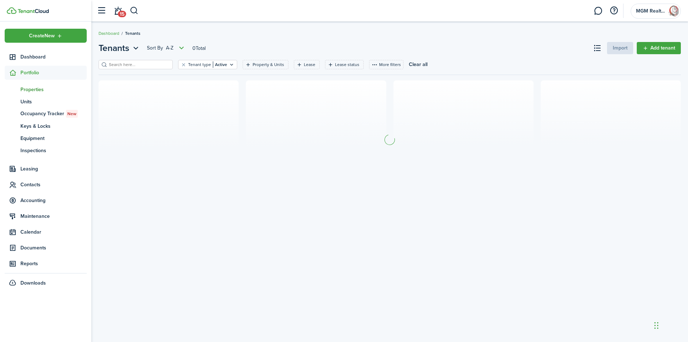
click at [33, 91] on span "Properties" at bounding box center [53, 90] width 66 height 8
